Goal: Information Seeking & Learning: Learn about a topic

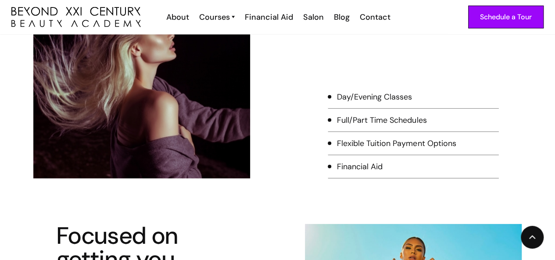
scroll to position [1223, 0]
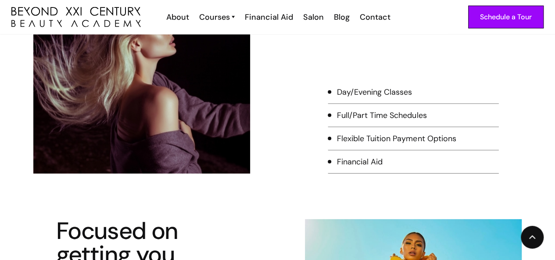
click at [360, 94] on div "Day/Evening Classes" at bounding box center [374, 91] width 75 height 11
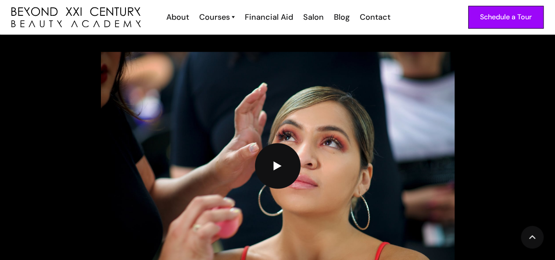
scroll to position [2250, 0]
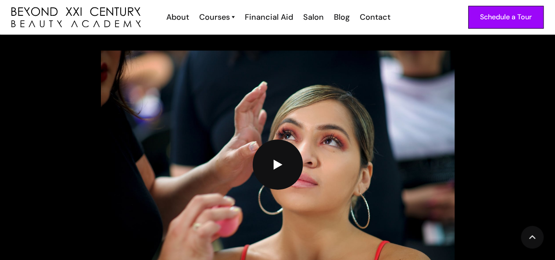
click at [277, 162] on img "open lightbox" at bounding box center [277, 164] width 9 height 11
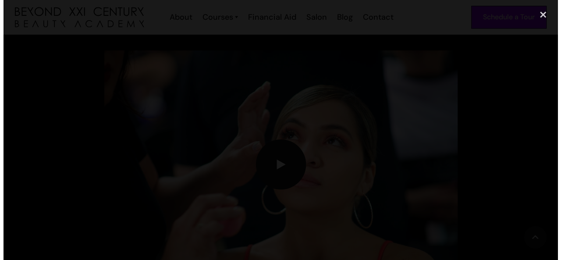
scroll to position [2255, 0]
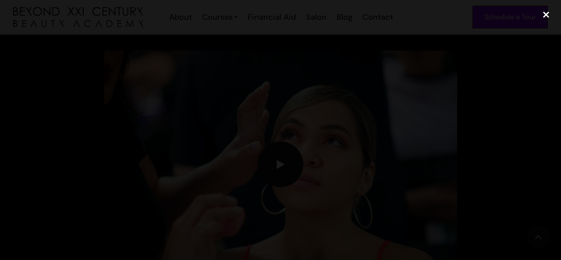
click at [546, 13] on div "close lightbox" at bounding box center [546, 14] width 30 height 19
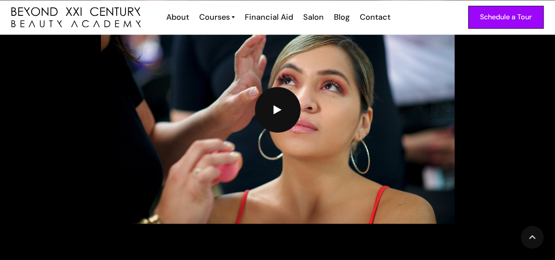
scroll to position [2307, 0]
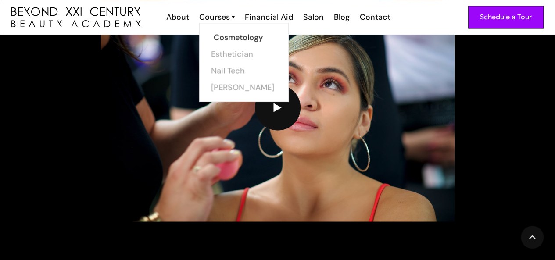
click at [231, 37] on link "Cosmetology" at bounding box center [247, 37] width 66 height 17
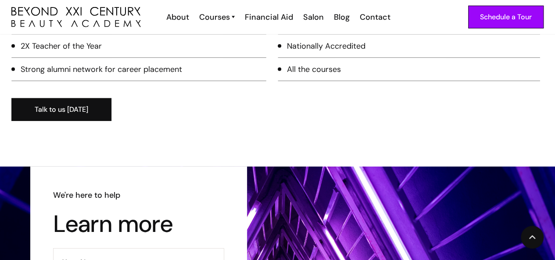
scroll to position [1248, 0]
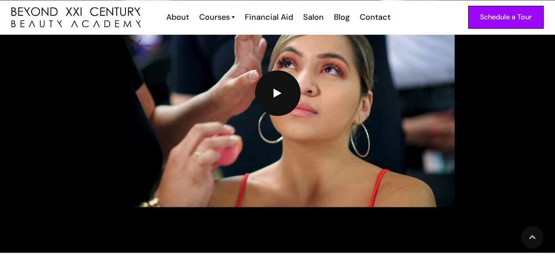
scroll to position [2322, 0]
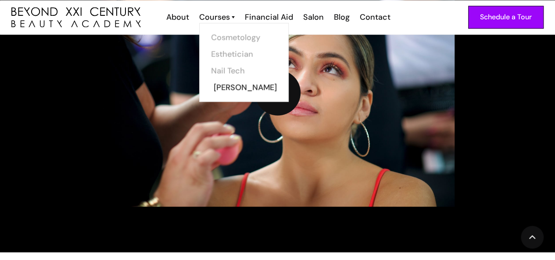
click at [229, 82] on link "[PERSON_NAME]" at bounding box center [247, 87] width 66 height 17
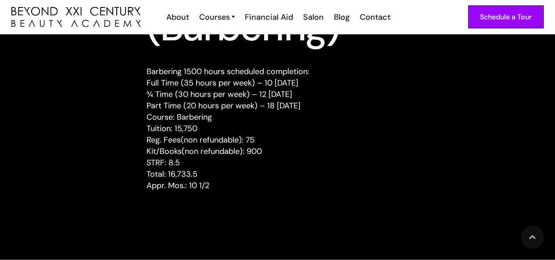
scroll to position [874, 0]
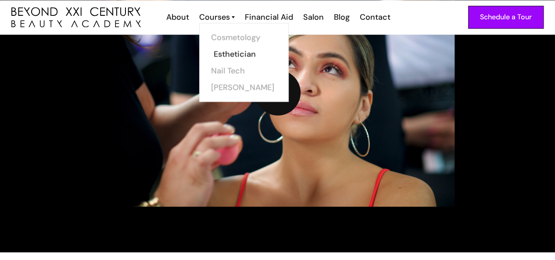
click at [230, 53] on link "Esthetician" at bounding box center [247, 54] width 66 height 17
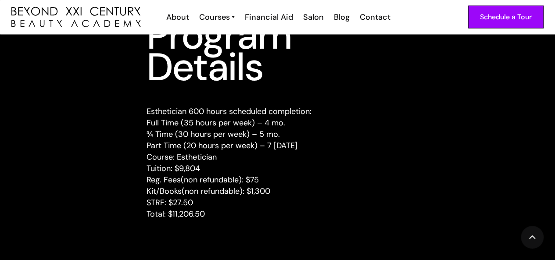
scroll to position [1146, 0]
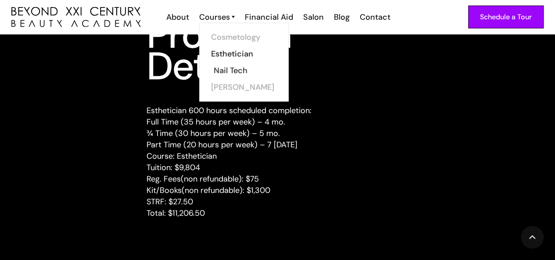
click at [224, 68] on link "Nail Tech" at bounding box center [247, 70] width 66 height 17
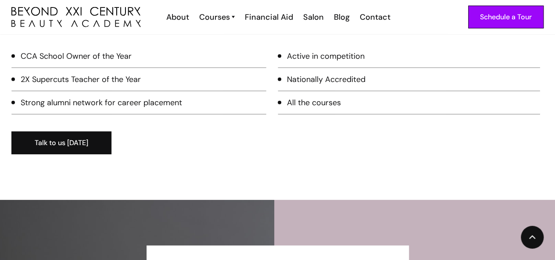
scroll to position [1217, 0]
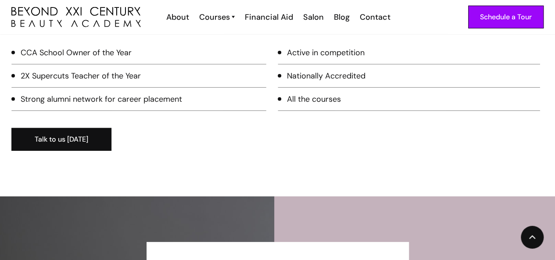
click at [303, 103] on div "All the courses" at bounding box center [314, 98] width 54 height 11
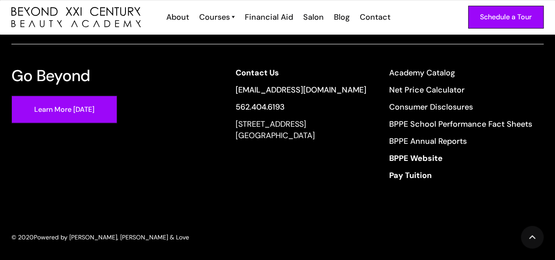
scroll to position [1856, 0]
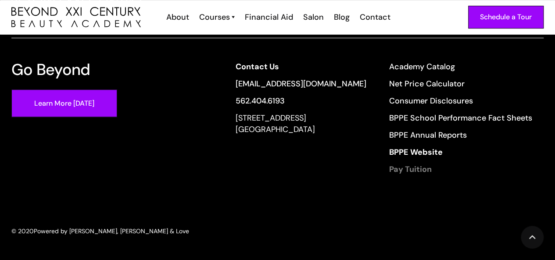
click at [406, 167] on strong "Pay Tuition" at bounding box center [410, 169] width 43 height 11
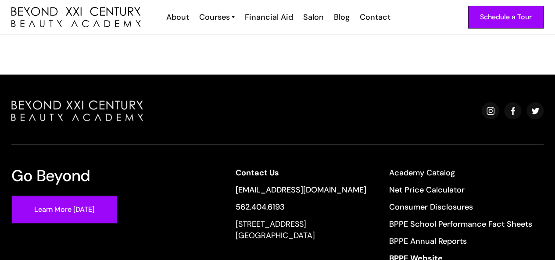
scroll to position [292, 0]
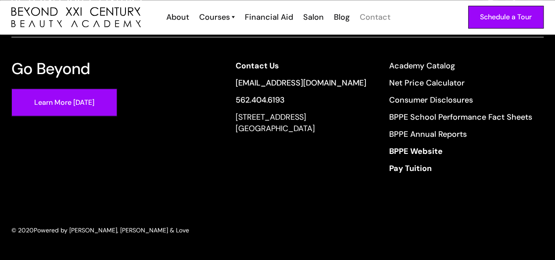
click at [375, 16] on div "Contact" at bounding box center [374, 16] width 31 height 11
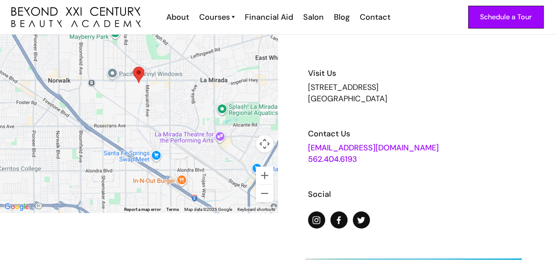
scroll to position [82, 0]
click at [143, 79] on img "Map pin" at bounding box center [138, 74] width 11 height 16
click at [133, 66] on area "Map pin" at bounding box center [133, 66] width 0 height 0
click at [169, 18] on div "About" at bounding box center [177, 16] width 23 height 11
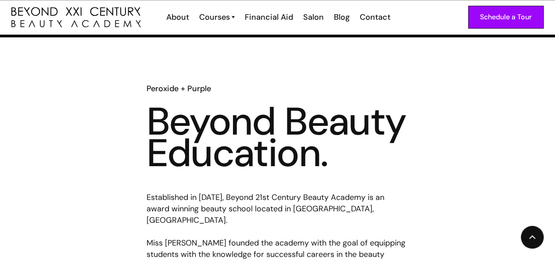
scroll to position [317, 0]
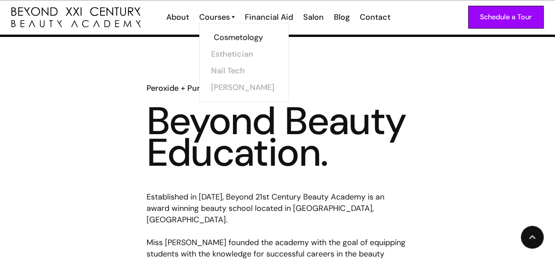
click at [224, 38] on link "Cosmetology" at bounding box center [247, 37] width 66 height 17
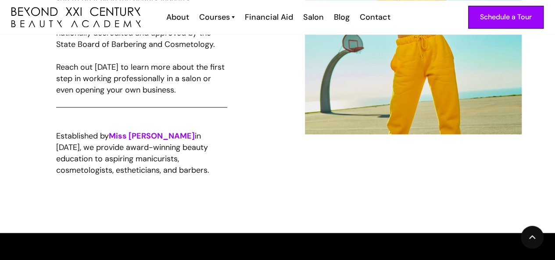
scroll to position [615, 0]
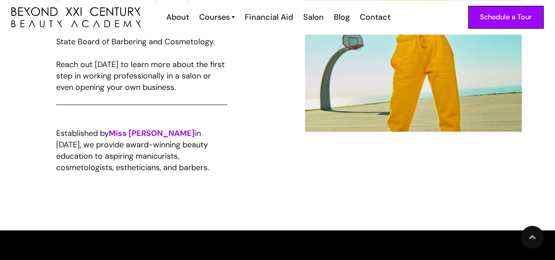
click at [238, 175] on div "Get Your Cosmetology License Whether you're passionate about hair cutting, colo…" at bounding box center [277, 29] width 532 height 312
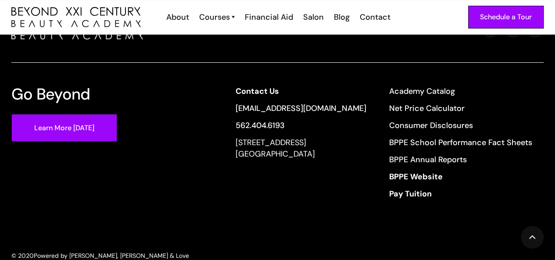
scroll to position [1743, 0]
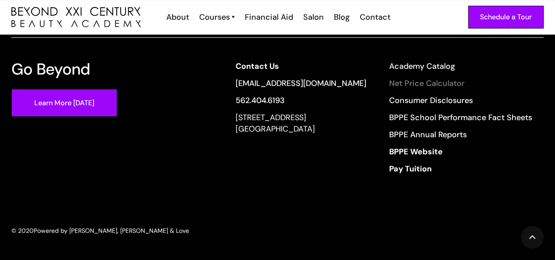
click at [429, 82] on link "Net Price Calculator" at bounding box center [460, 83] width 143 height 11
click at [312, 18] on div "Salon" at bounding box center [313, 16] width 21 height 11
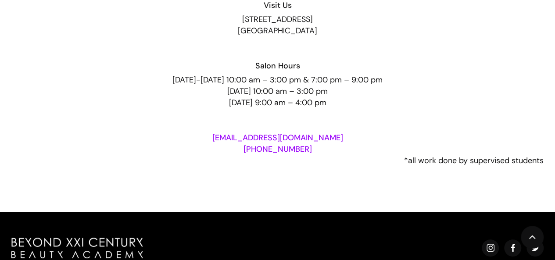
scroll to position [1680, 0]
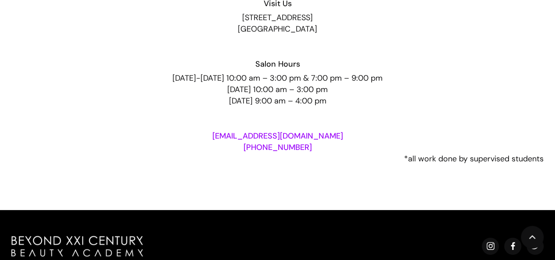
click at [307, 141] on link "[EMAIL_ADDRESS][DOMAIN_NAME]" at bounding box center [277, 136] width 131 height 11
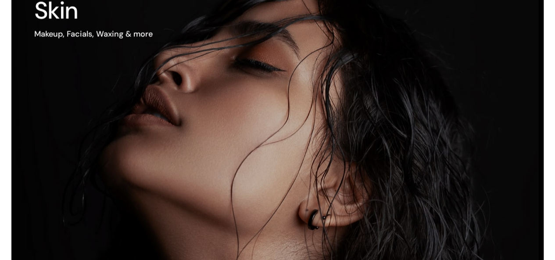
scroll to position [566, 0]
